Goal: Information Seeking & Learning: Learn about a topic

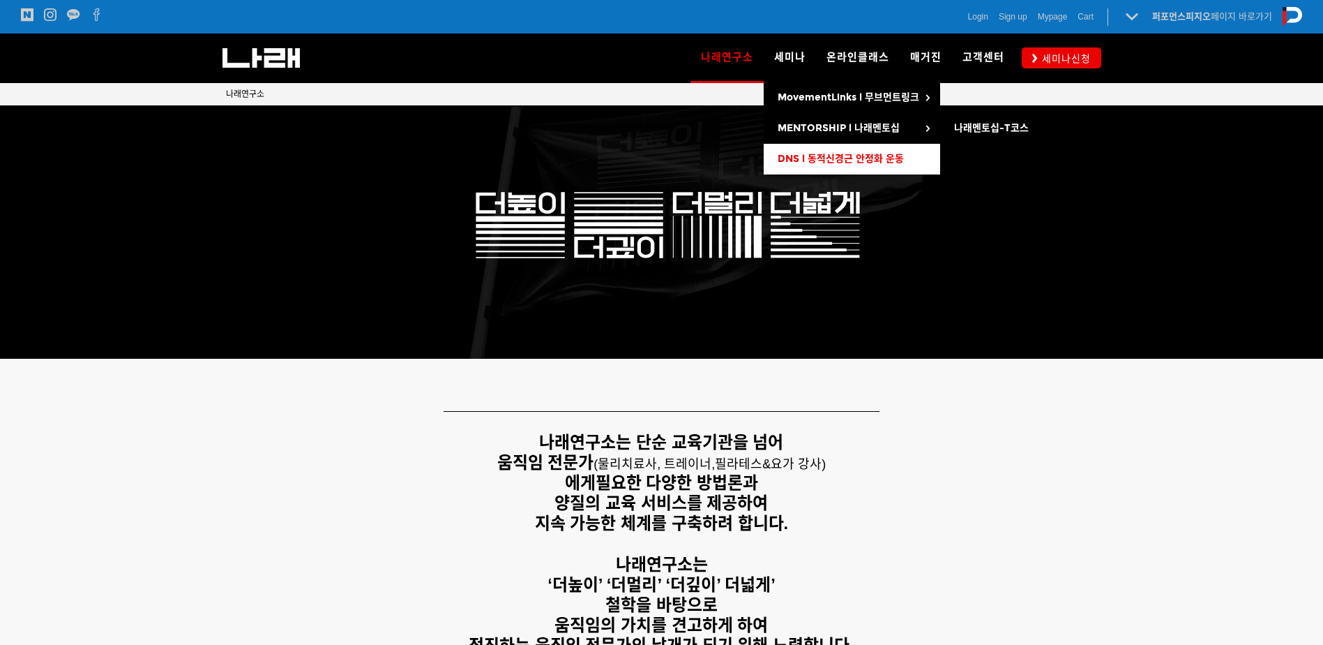
click at [832, 149] on link "DNS l 동적신경근 안정화 운동" at bounding box center [852, 159] width 177 height 31
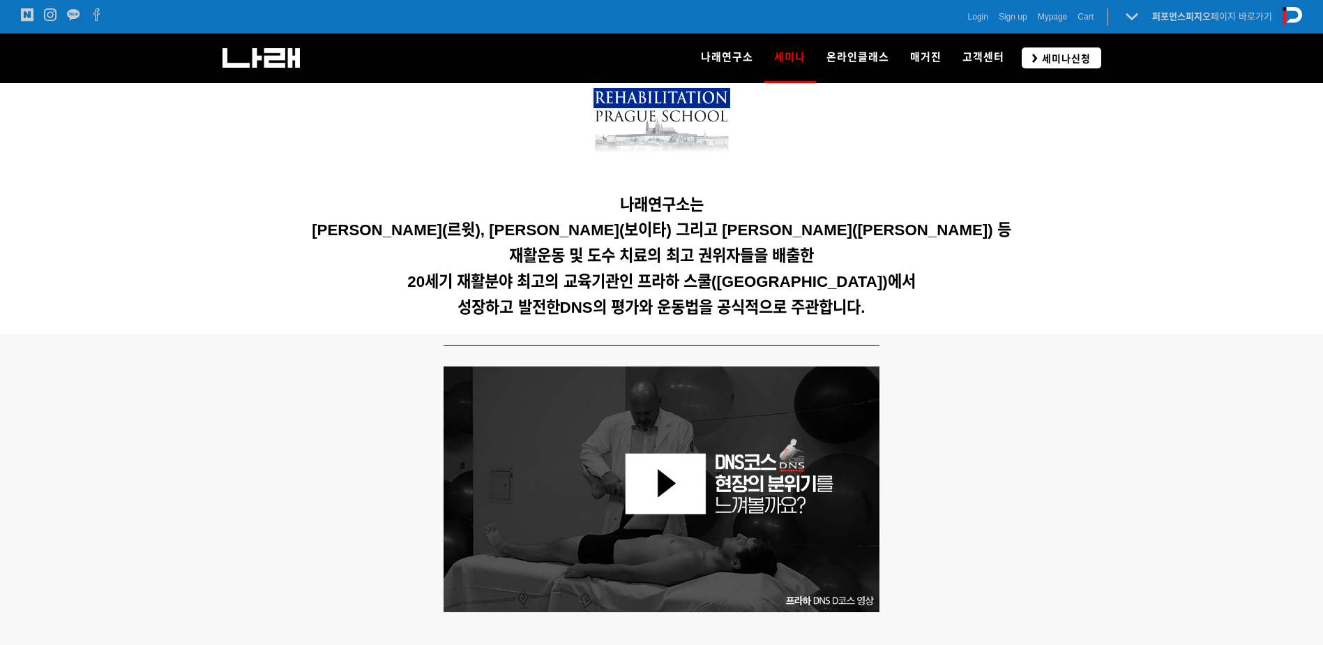
scroll to position [347, 0]
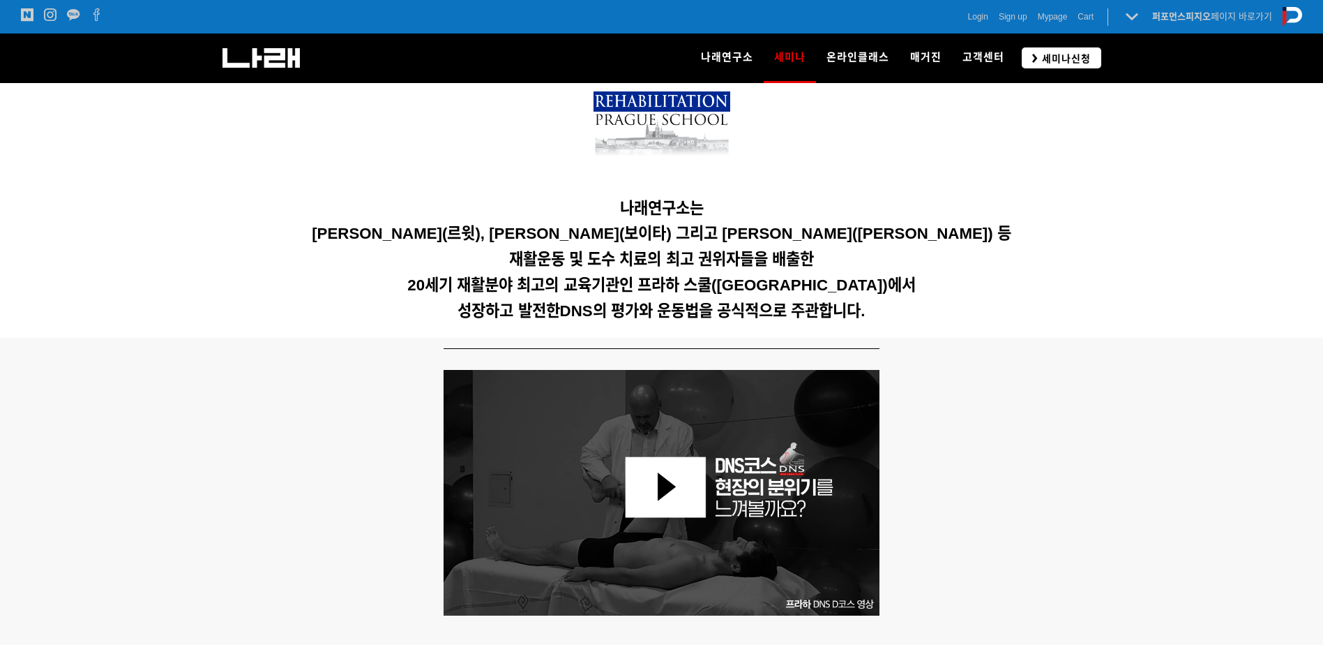
click at [1068, 52] on span "세미나신청" at bounding box center [1064, 59] width 53 height 14
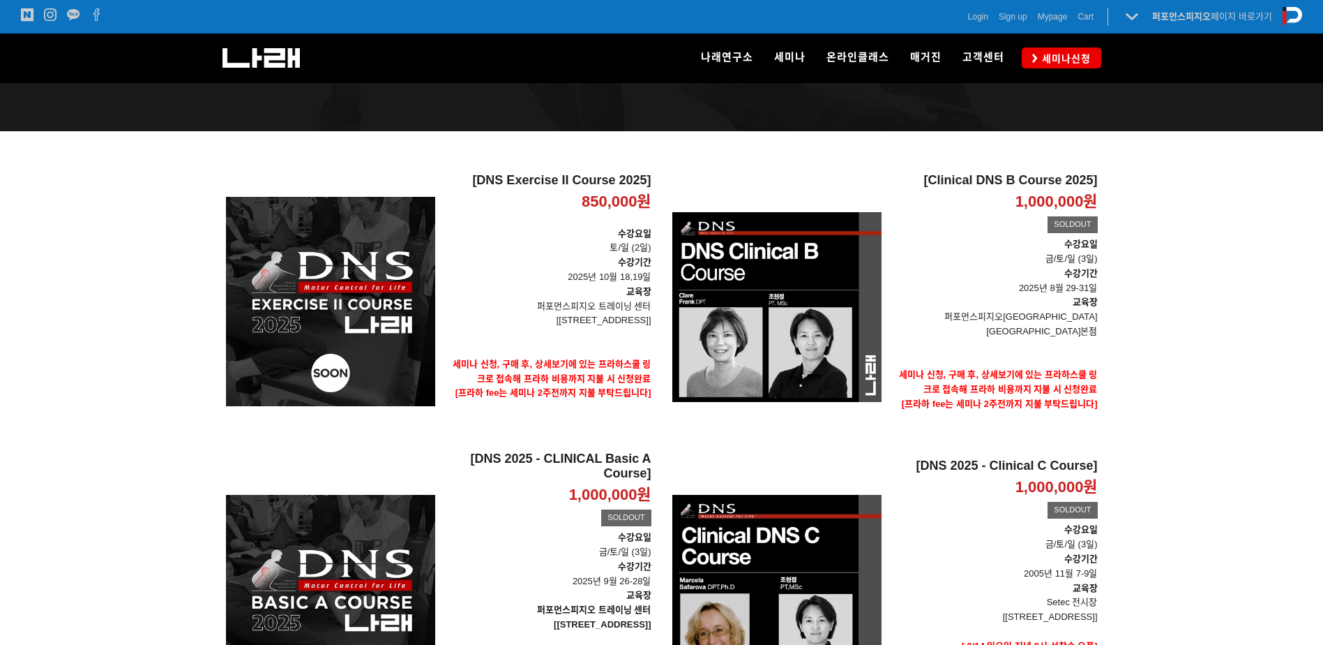
scroll to position [140, 0]
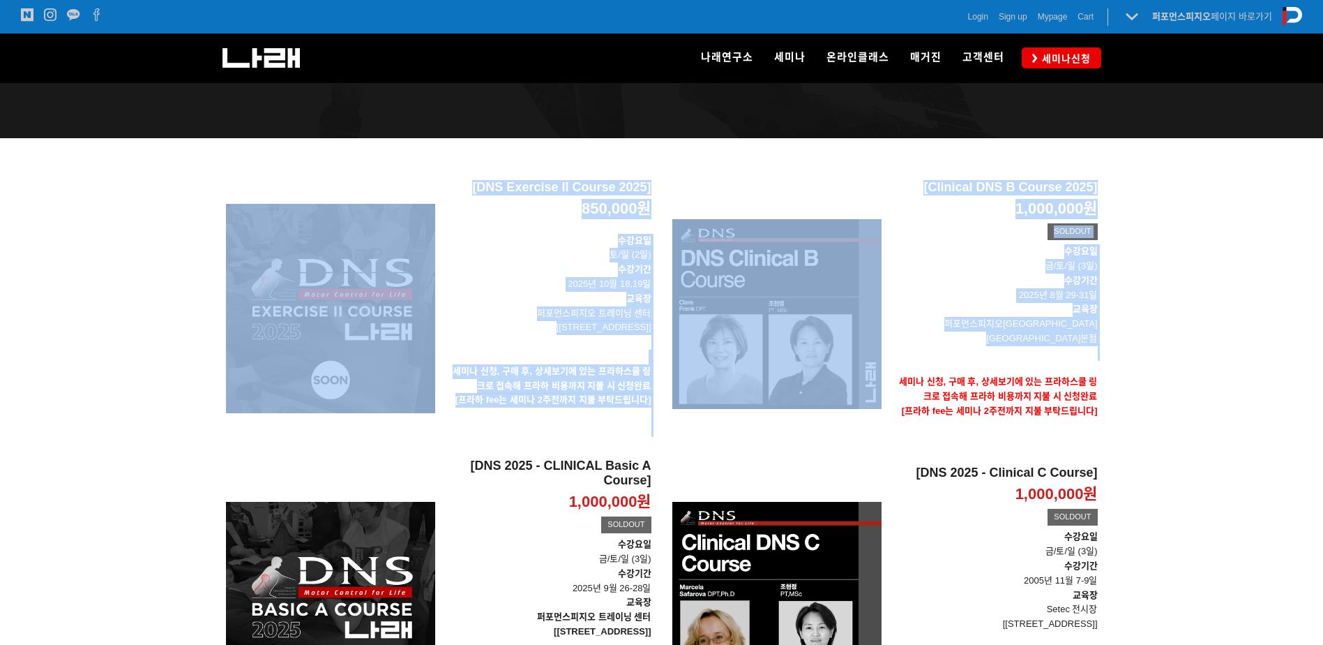
drag, startPoint x: 174, startPoint y: 207, endPoint x: 958, endPoint y: 343, distance: 795.2
click at [956, 342] on div "[DNS Exercise II Course 2025] 850,000원 TIME SALE [DNS Exercise II Course 2025] …" at bounding box center [661, 541] width 1323 height 806
click at [1187, 336] on div at bounding box center [661, 541] width 1323 height 806
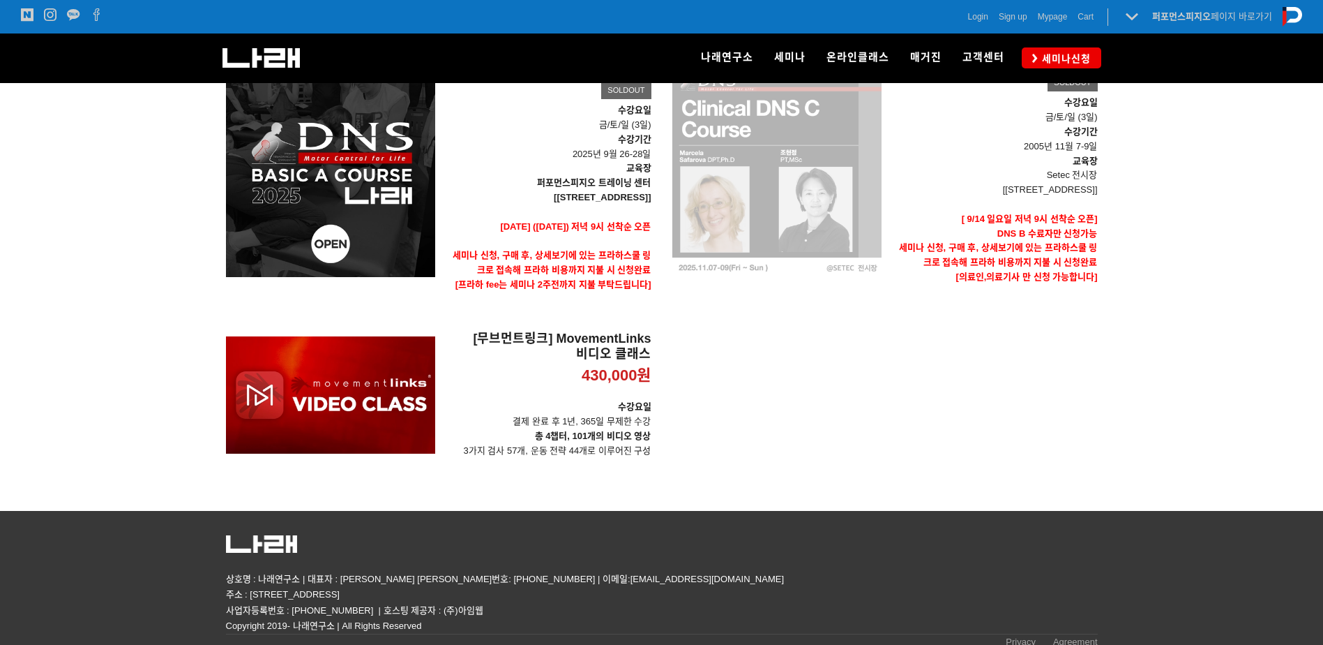
scroll to position [574, 0]
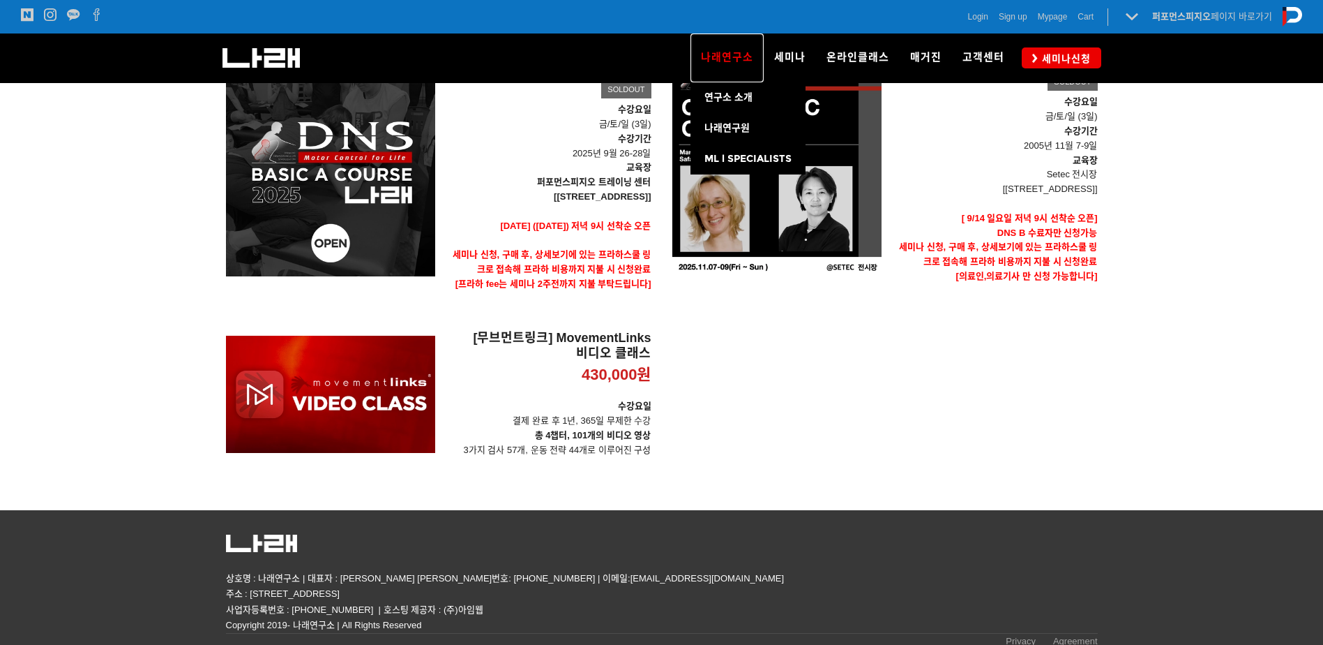
click at [712, 57] on span "나래연구소" at bounding box center [727, 57] width 52 height 13
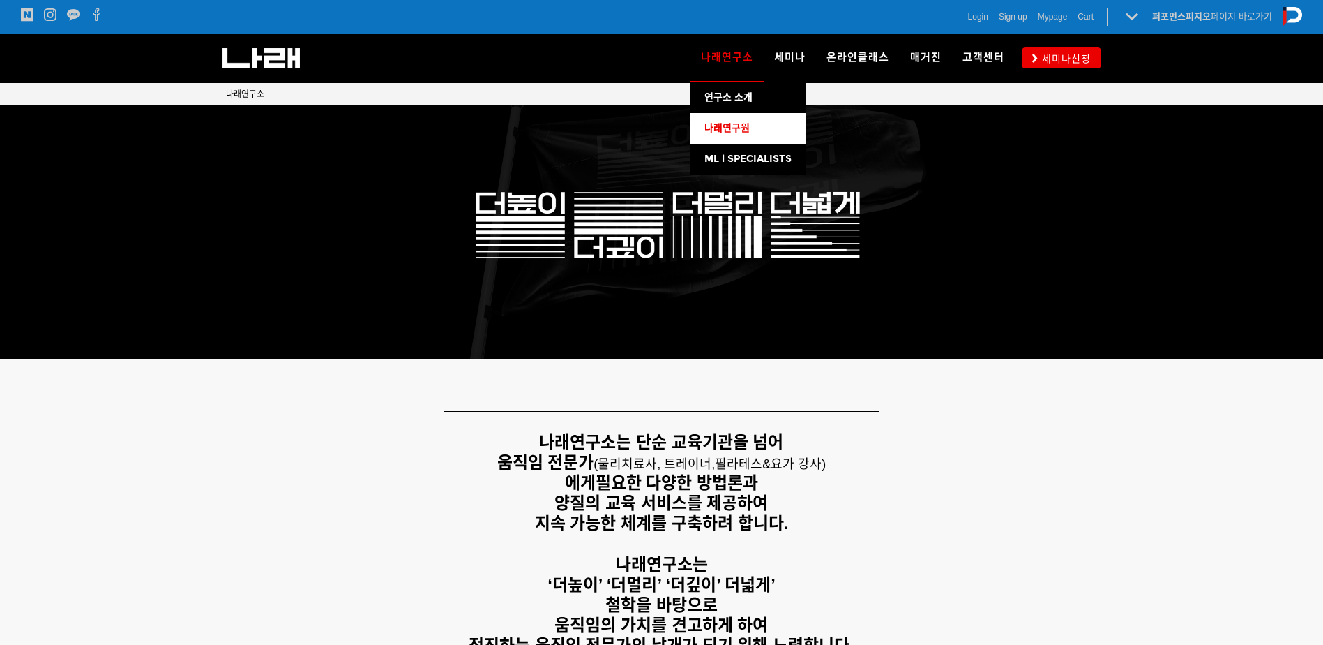
click at [735, 122] on span "나래연구원" at bounding box center [727, 128] width 45 height 12
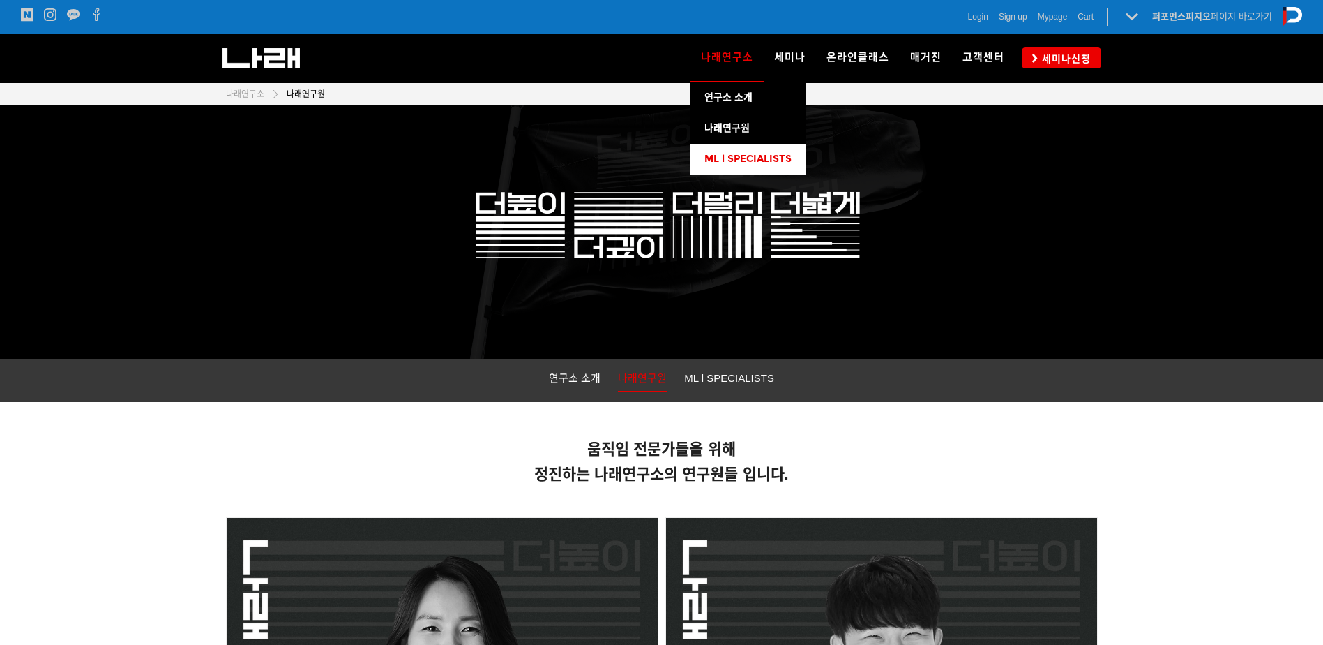
click at [735, 158] on span "ML l SPECIALISTS" at bounding box center [748, 159] width 87 height 12
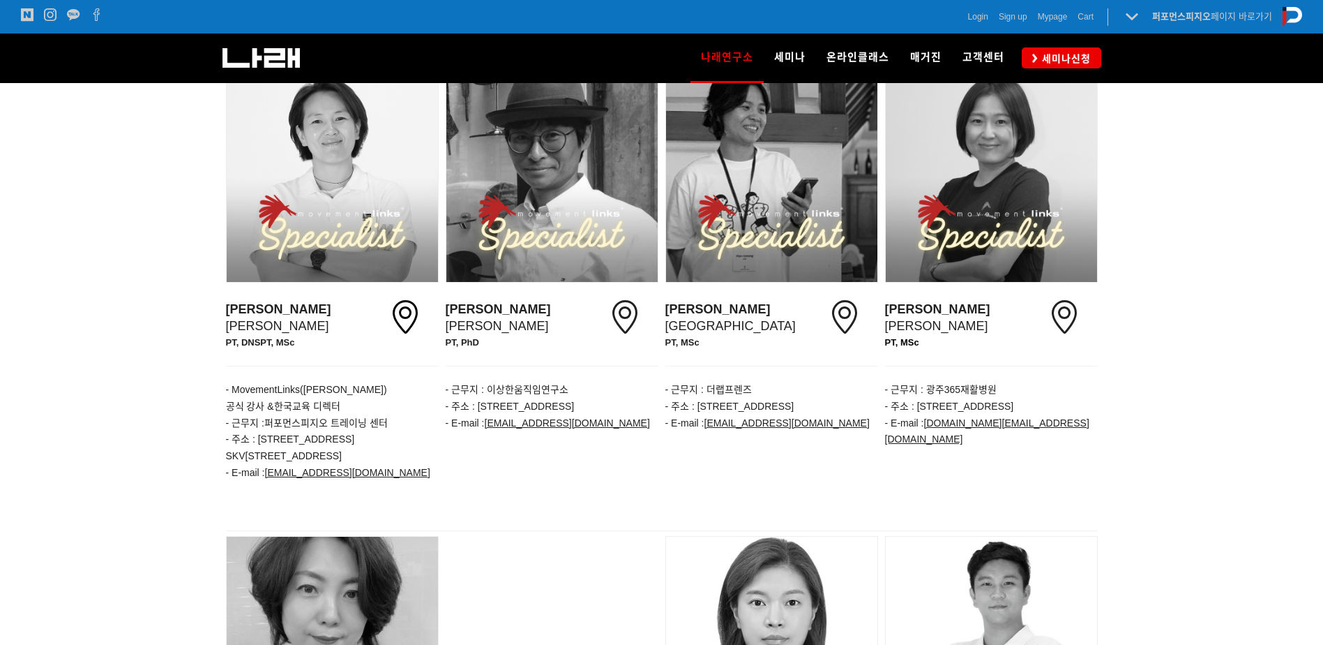
scroll to position [470, 0]
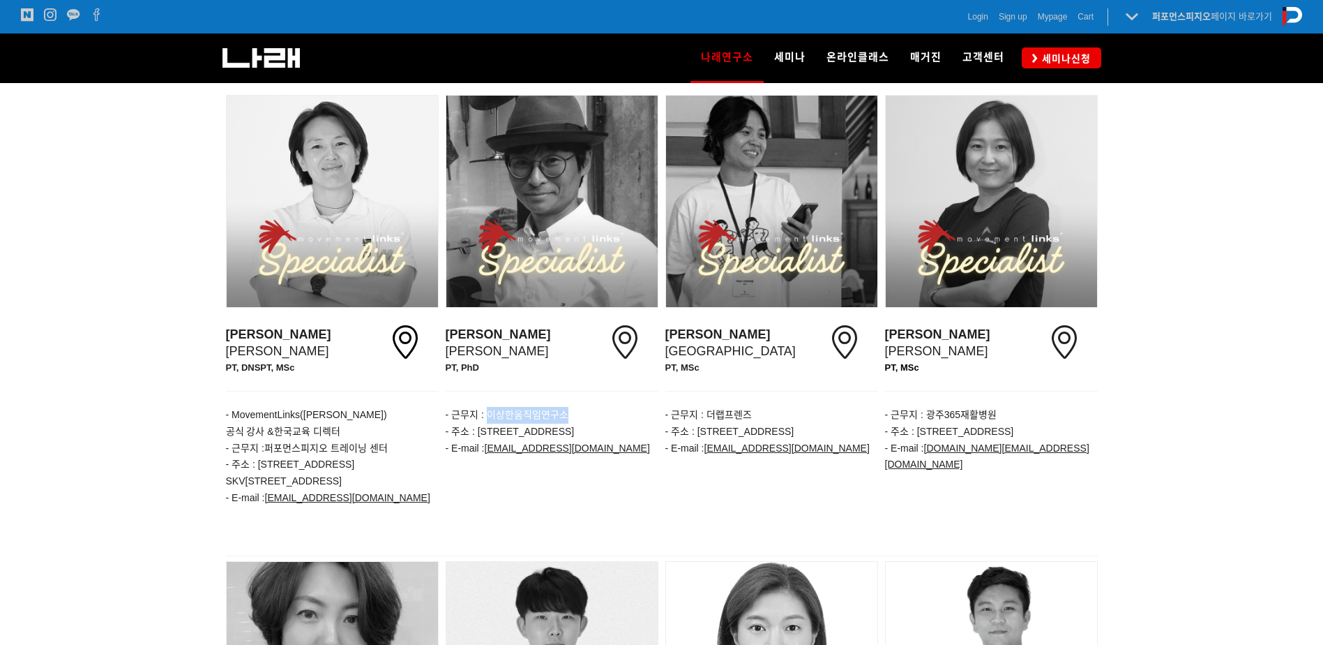
drag, startPoint x: 489, startPoint y: 396, endPoint x: 608, endPoint y: 391, distance: 119.4
click at [608, 407] on p "- 근무지 : 이상한움직임연구소 - 주소 : 광주광역시 동구 장동로 5-5 - E-mail : moonkyu.e@gmail.com" at bounding box center [552, 432] width 213 height 50
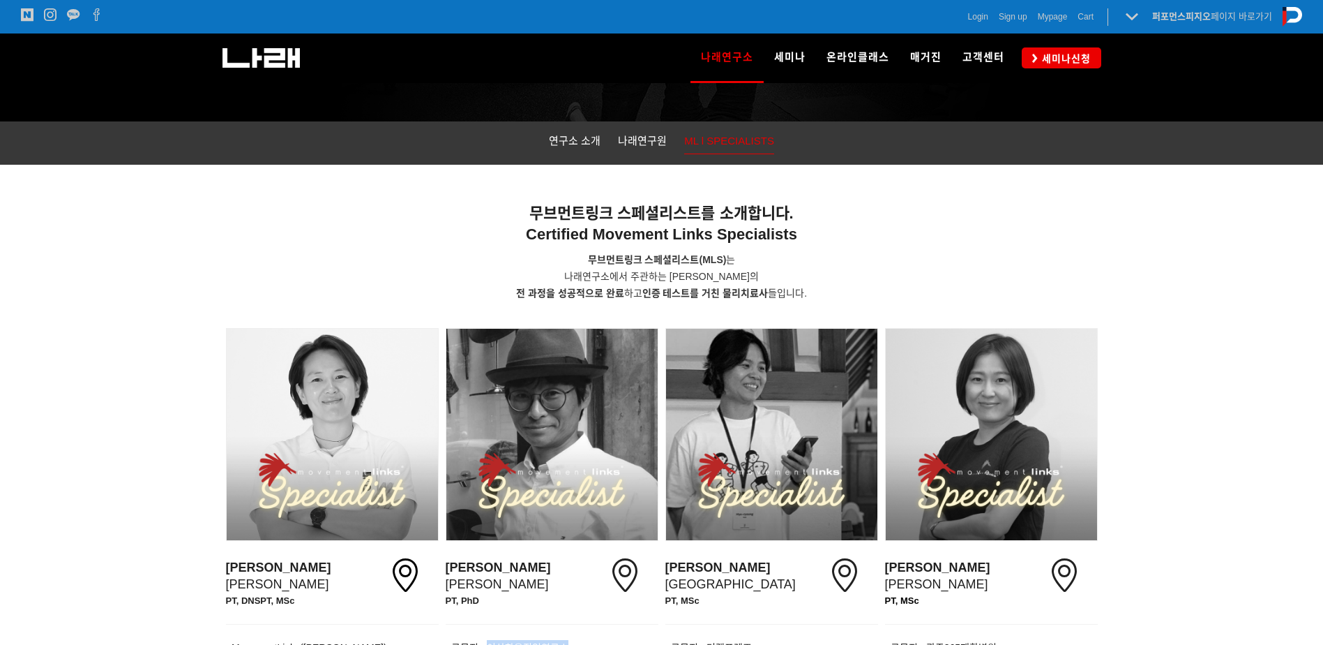
scroll to position [0, 0]
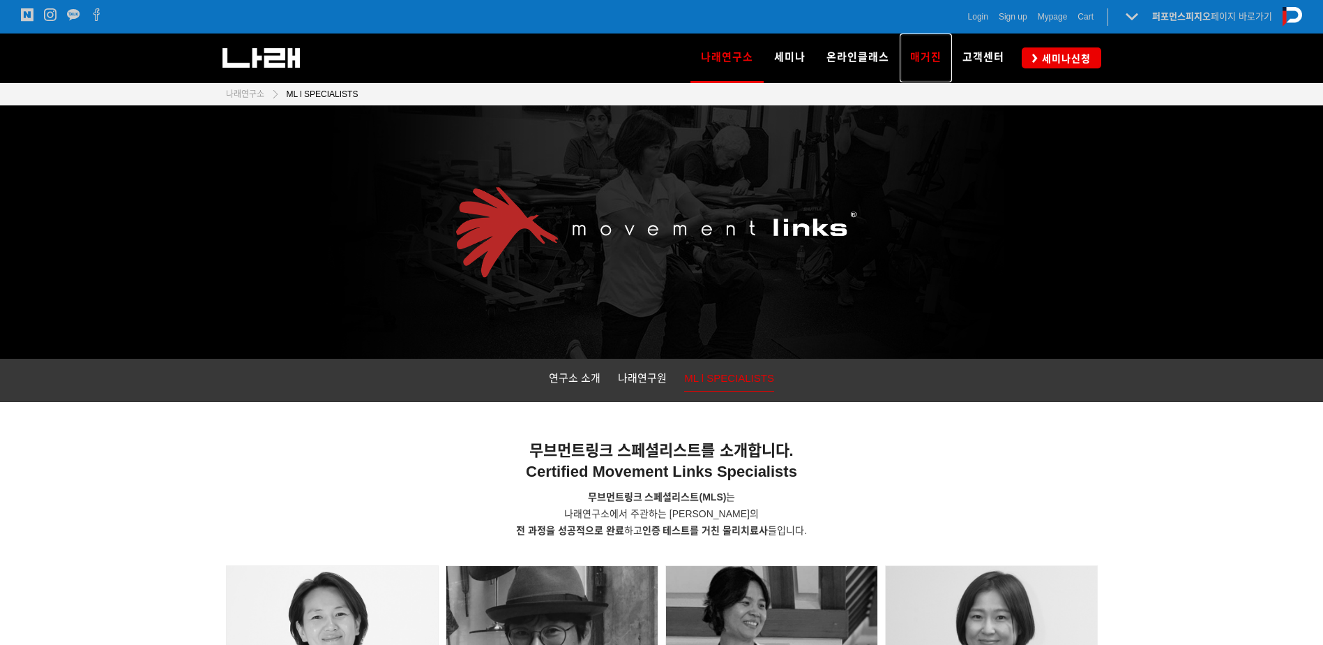
click at [918, 59] on span "매거진" at bounding box center [925, 57] width 31 height 13
click at [924, 67] on link "매거진" at bounding box center [926, 57] width 52 height 49
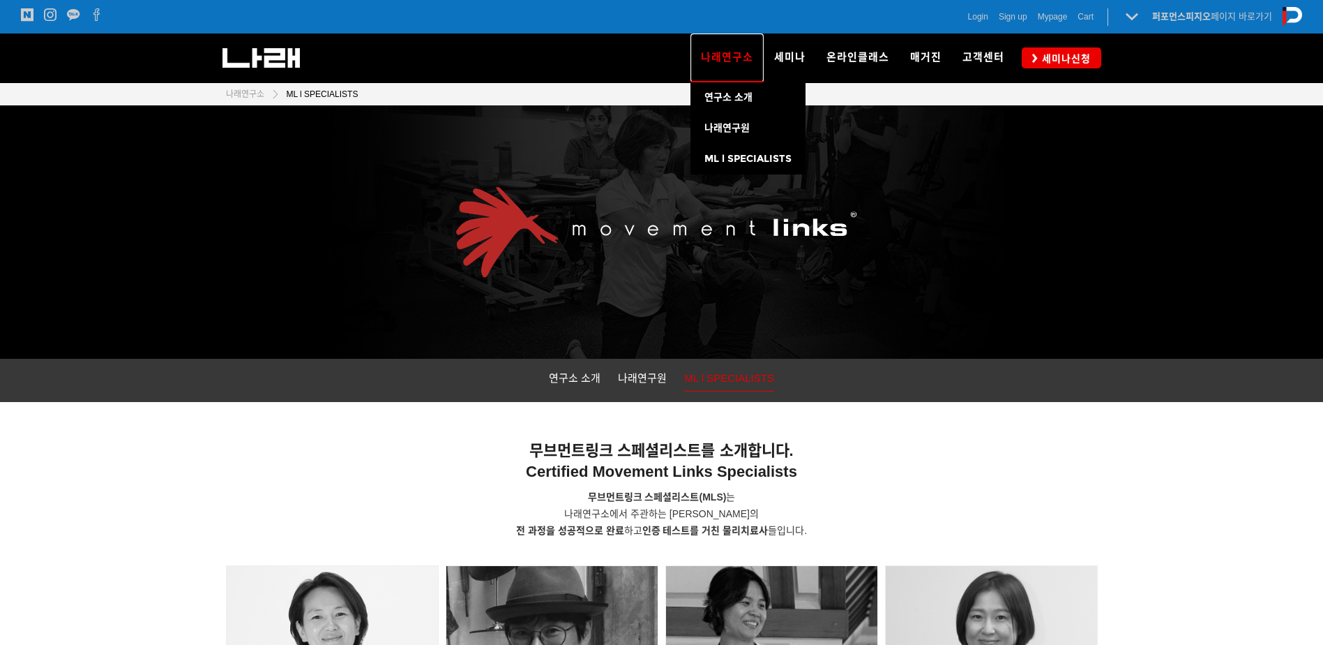
click at [704, 73] on link "나래연구소" at bounding box center [727, 57] width 73 height 49
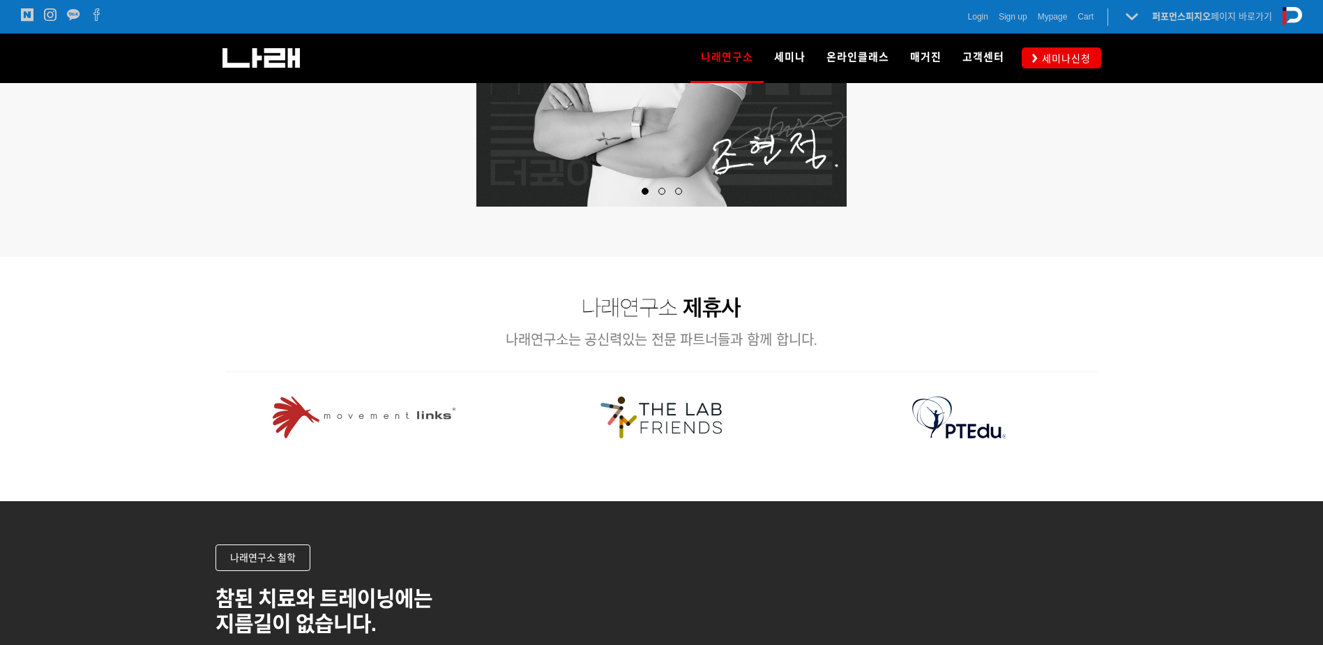
scroll to position [1256, 0]
